Goal: Navigation & Orientation: Find specific page/section

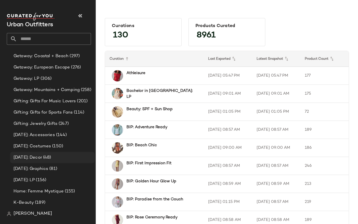
scroll to position [668, 0]
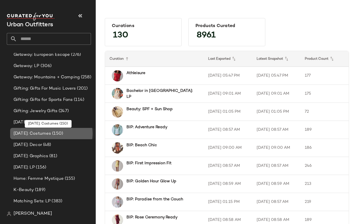
click at [70, 130] on div "Halloween: Costumes (150)" at bounding box center [52, 133] width 84 height 11
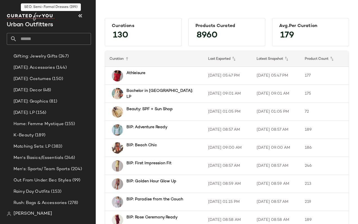
scroll to position [1267, 0]
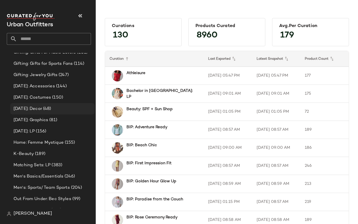
click at [49, 110] on span "(48)" at bounding box center [46, 109] width 9 height 6
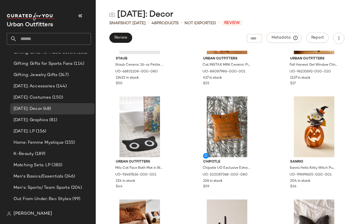
scroll to position [61, 0]
click at [57, 90] on div "Halloween: Accessories (144)" at bounding box center [52, 85] width 84 height 11
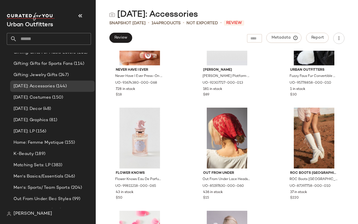
scroll to position [2430, 0]
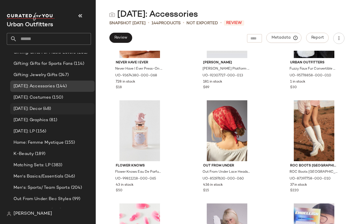
click at [51, 110] on span "(48)" at bounding box center [46, 109] width 9 height 6
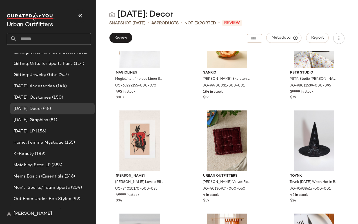
scroll to position [867, 0]
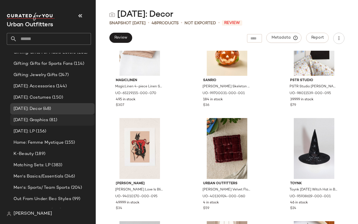
click at [48, 122] on span "Halloween: Graphics" at bounding box center [31, 120] width 35 height 6
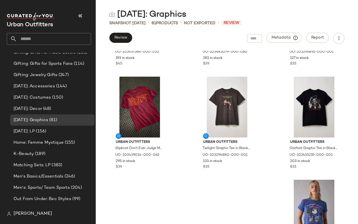
scroll to position [1742, 0]
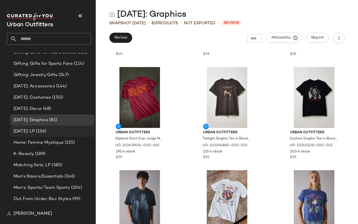
click at [60, 130] on div "Halloween: LP (156)" at bounding box center [52, 131] width 80 height 6
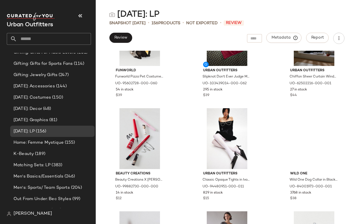
scroll to position [2321, 0]
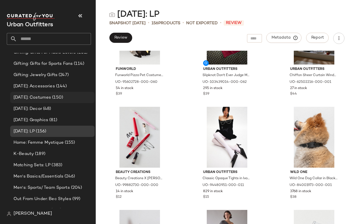
click at [58, 96] on span "(150)" at bounding box center [57, 97] width 12 height 6
